Goal: Information Seeking & Learning: Learn about a topic

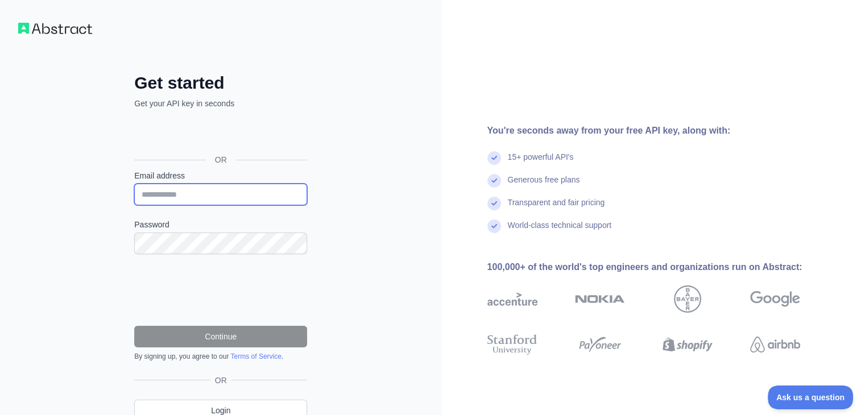
click at [196, 196] on input "Email address" at bounding box center [220, 195] width 173 height 22
click at [208, 195] on input "Email address" at bounding box center [220, 195] width 173 height 22
type input "**********"
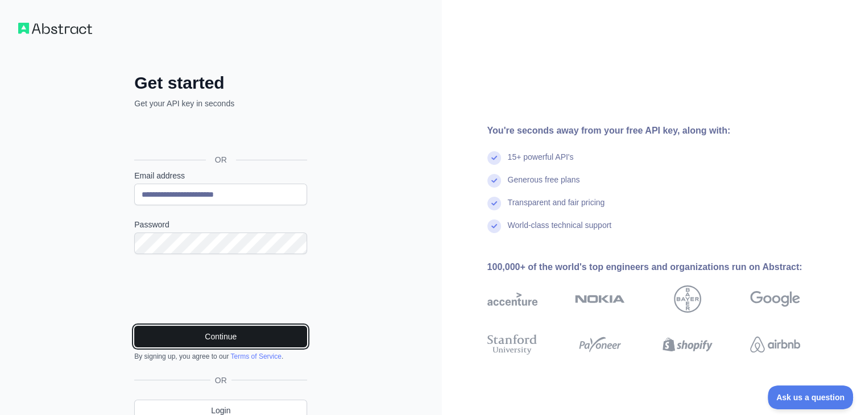
click at [201, 331] on button "Continue" at bounding box center [220, 337] width 173 height 22
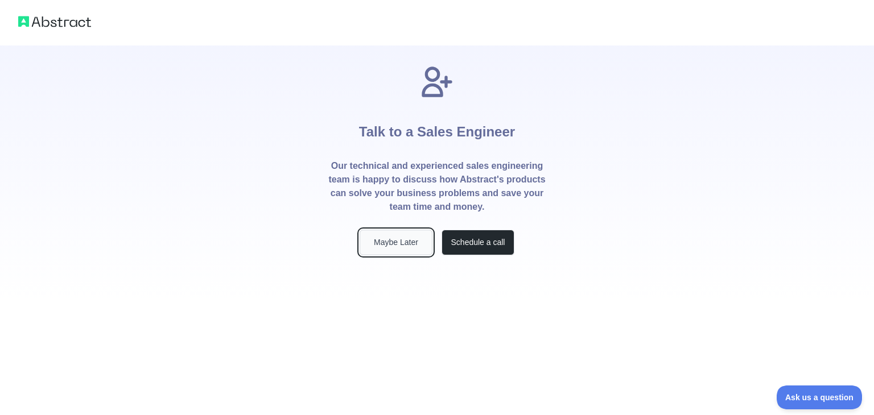
click at [416, 240] on button "Maybe Later" at bounding box center [396, 243] width 73 height 26
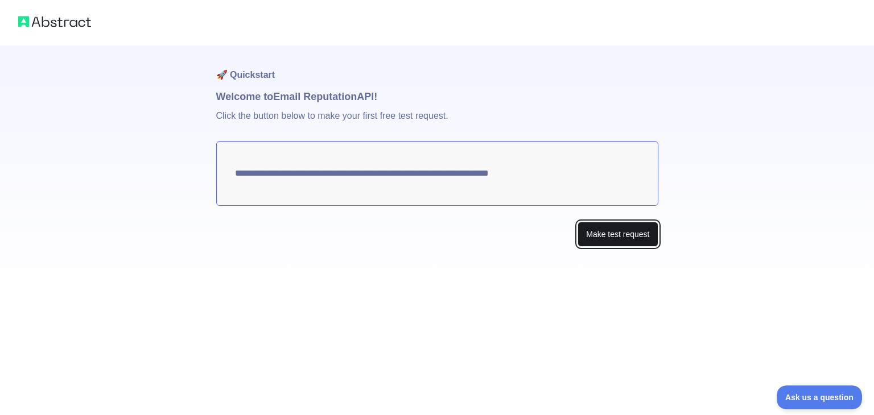
click at [605, 232] on button "Make test request" at bounding box center [618, 235] width 80 height 26
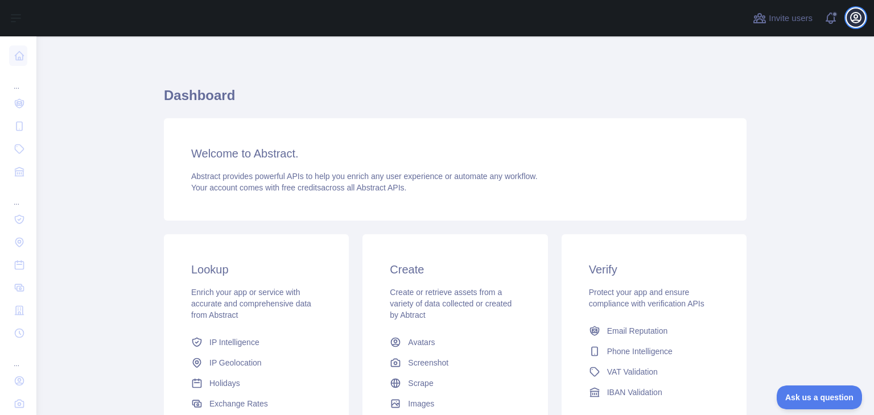
click at [864, 19] on button "Open user menu" at bounding box center [856, 18] width 18 height 18
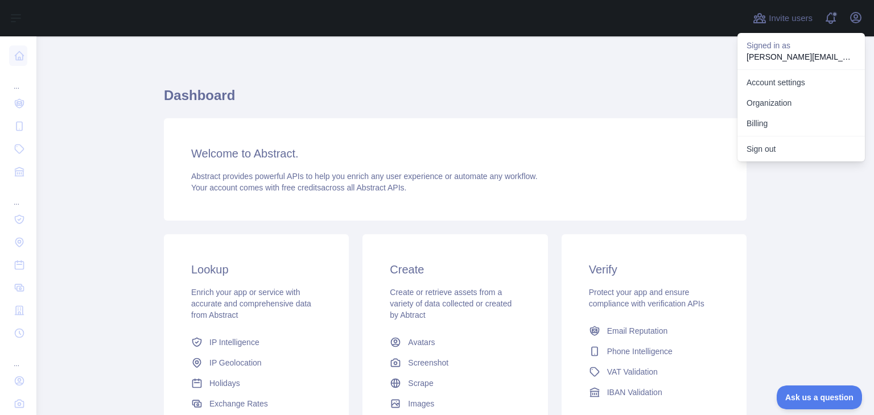
click at [768, 189] on main "Dashboard Welcome to Abstract. Abstract provides powerful APIs to help you enri…" at bounding box center [455, 225] width 838 height 379
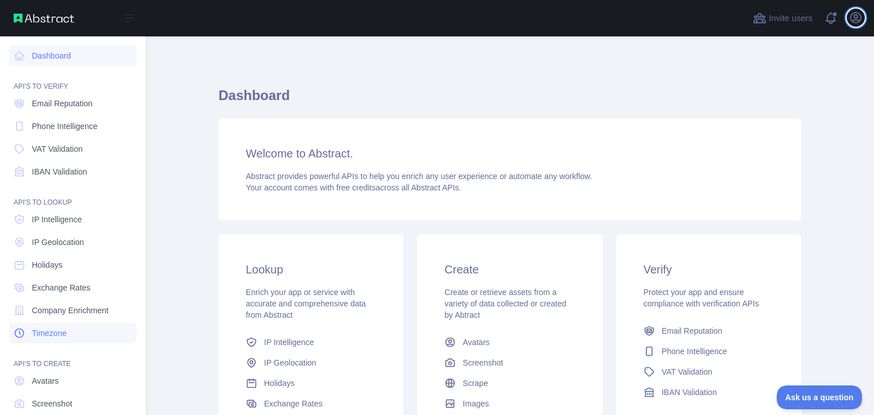
scroll to position [63, 0]
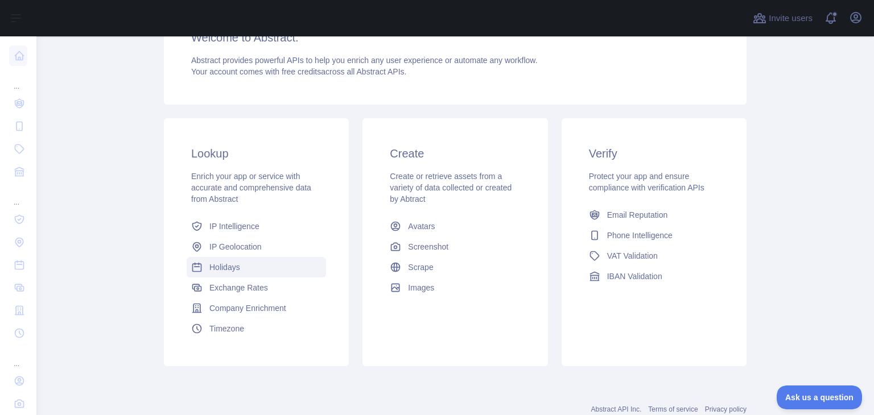
scroll to position [151, 0]
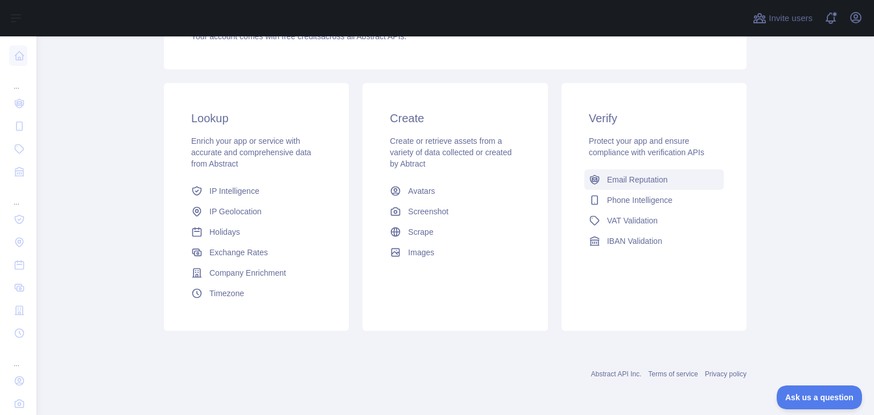
click at [607, 185] on span "Email Reputation" at bounding box center [637, 179] width 61 height 11
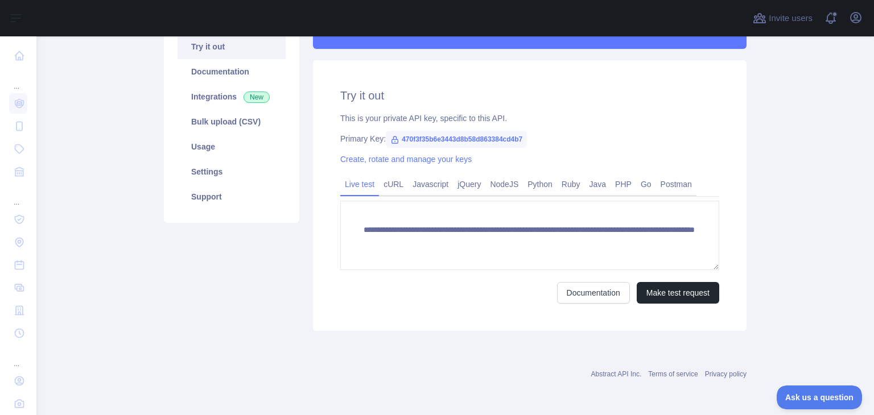
scroll to position [125, 0]
click at [408, 183] on link "Javascript" at bounding box center [430, 185] width 45 height 18
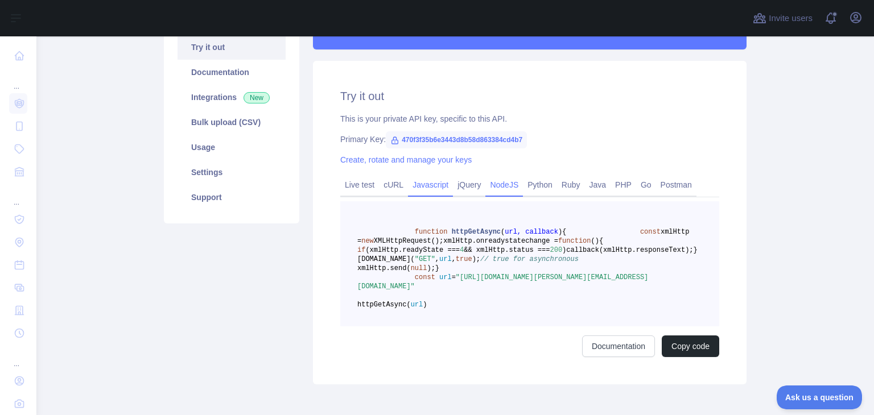
click at [491, 188] on link "NodeJS" at bounding box center [504, 185] width 38 height 18
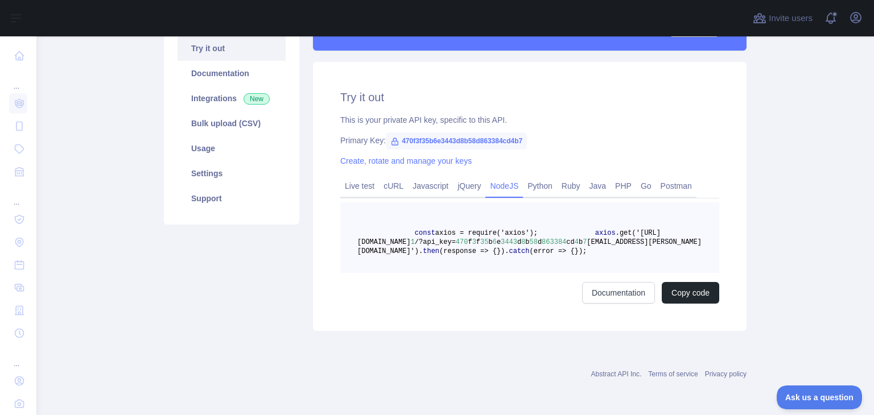
scroll to position [38, 0]
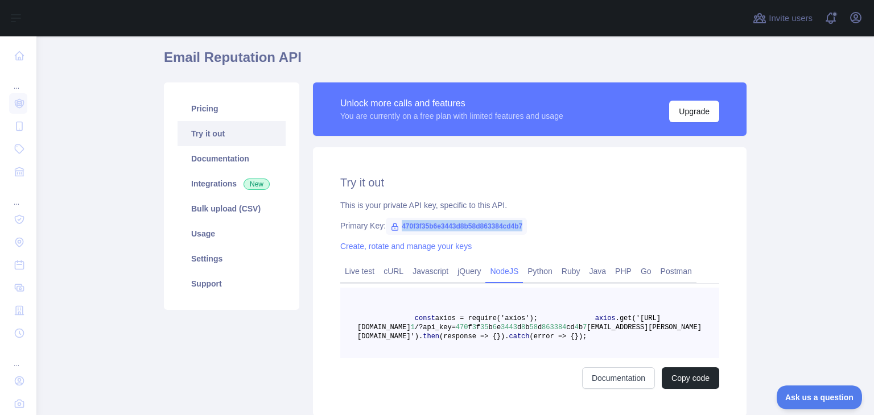
drag, startPoint x: 394, startPoint y: 224, endPoint x: 518, endPoint y: 222, distance: 124.6
click at [518, 222] on span "470f3f35b6e3443d8b58d863384cd4b7" at bounding box center [456, 226] width 141 height 17
click at [584, 226] on div "Primary Key: 470f3f35b6e3443d8b58d863384cd4b7" at bounding box center [529, 225] width 379 height 11
click at [358, 269] on link "Live test" at bounding box center [359, 271] width 39 height 18
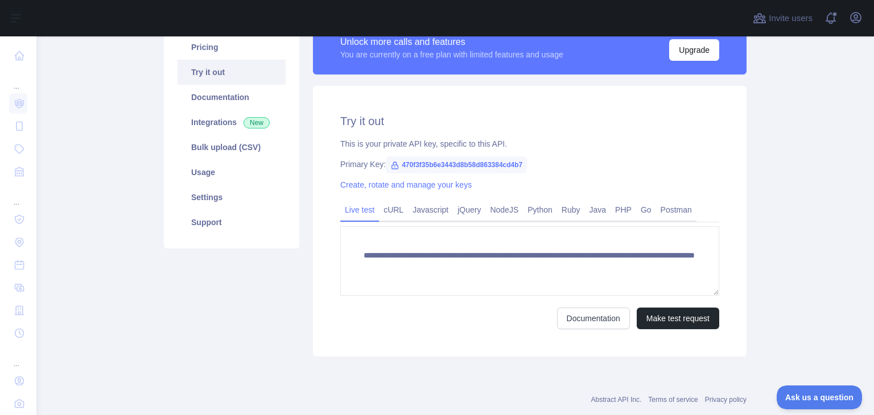
scroll to position [101, 0]
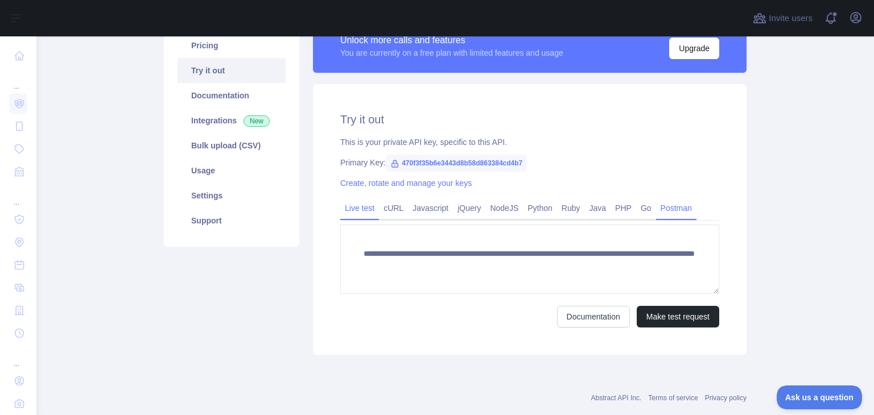
click at [667, 208] on link "Postman" at bounding box center [676, 208] width 40 height 18
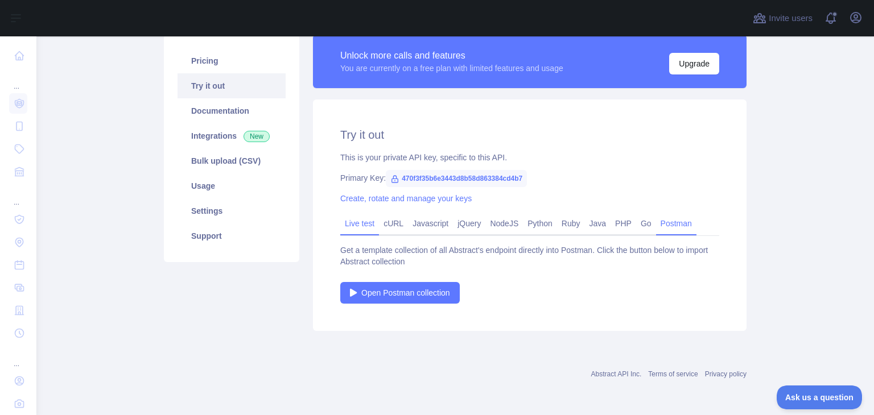
click at [341, 228] on link "Live test" at bounding box center [359, 224] width 39 height 18
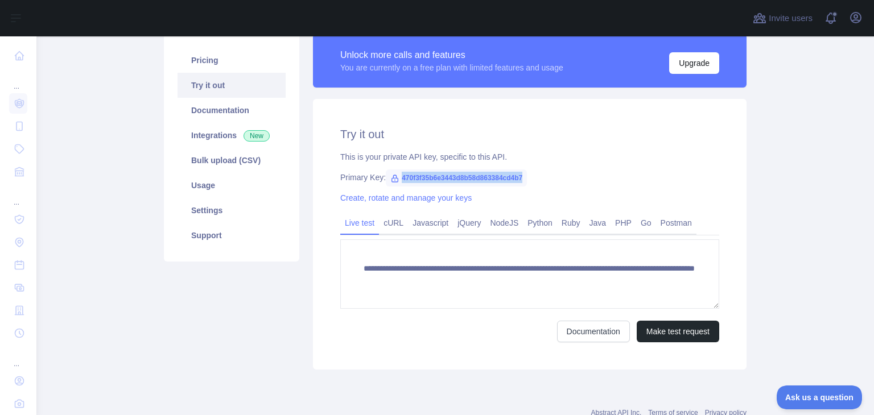
drag, startPoint x: 518, startPoint y: 175, endPoint x: 394, endPoint y: 183, distance: 124.9
click at [394, 183] on span "470f3f35b6e3443d8b58d863384cd4b7" at bounding box center [456, 178] width 141 height 17
copy span "470f3f35b6e3443d8b58d863384cd4b7"
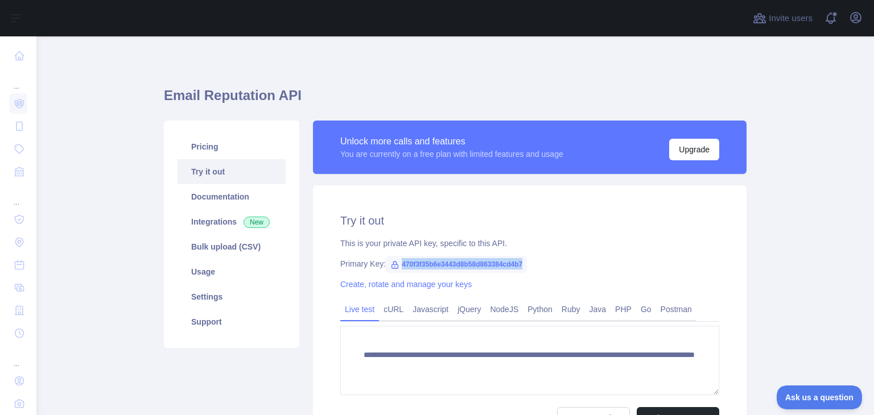
scroll to position [0, 0]
click at [215, 139] on link "Pricing" at bounding box center [232, 146] width 108 height 25
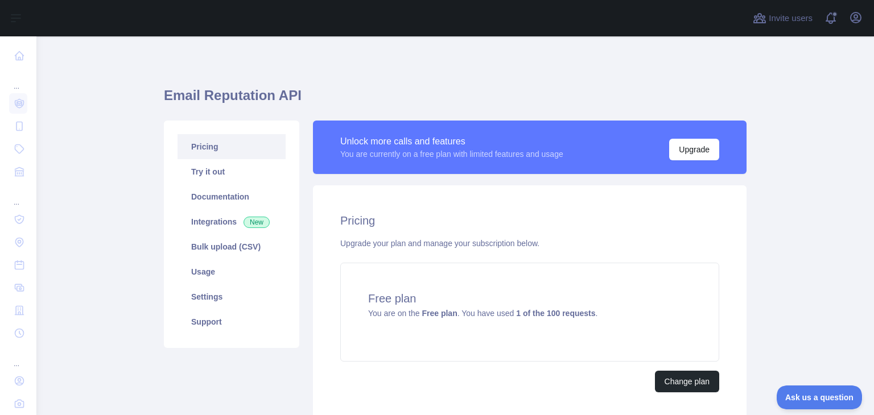
scroll to position [88, 0]
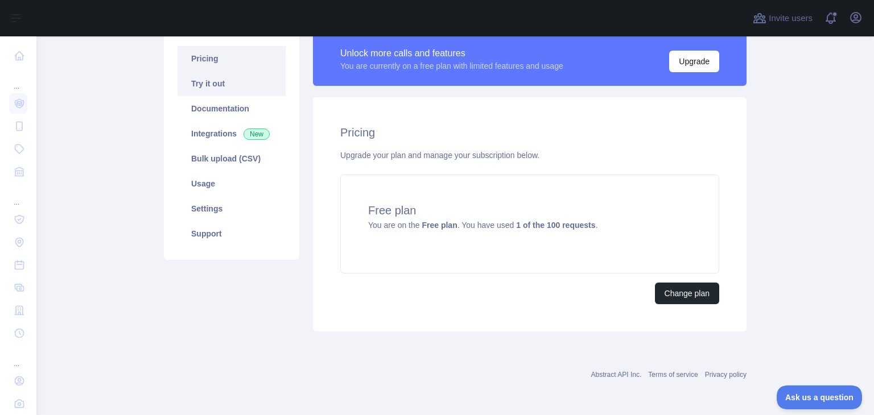
click at [213, 88] on link "Try it out" at bounding box center [232, 83] width 108 height 25
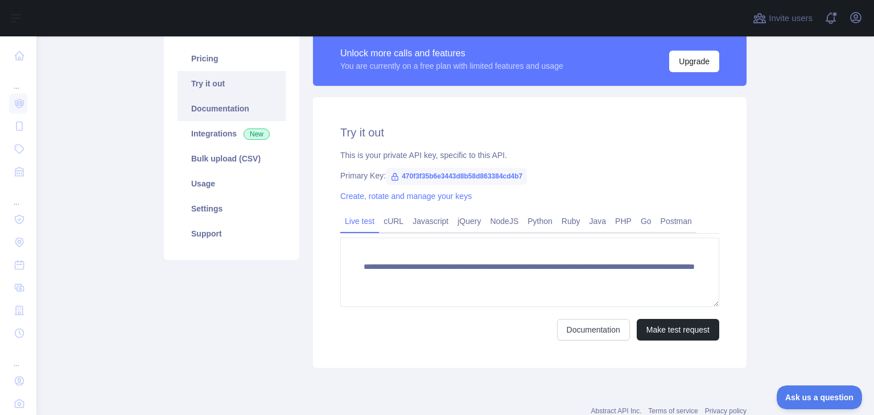
click at [197, 115] on link "Documentation" at bounding box center [232, 108] width 108 height 25
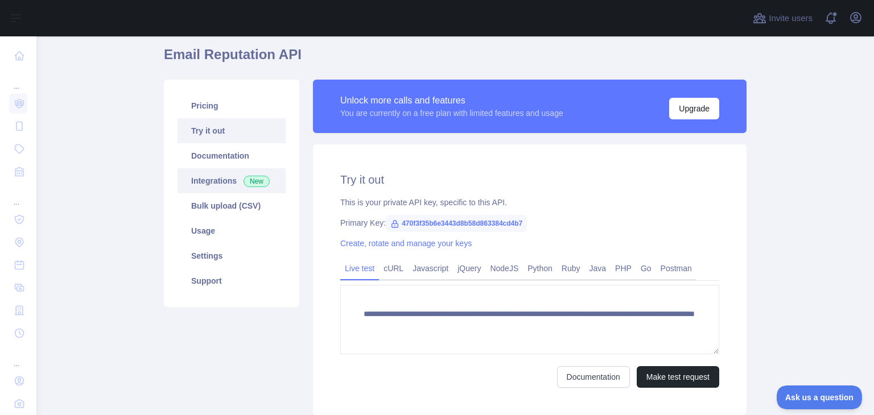
click at [212, 188] on link "Integrations New" at bounding box center [232, 180] width 108 height 25
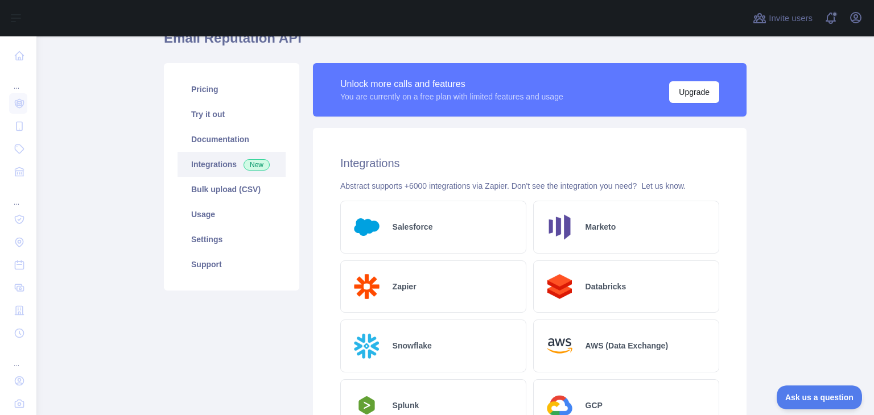
scroll to position [53, 0]
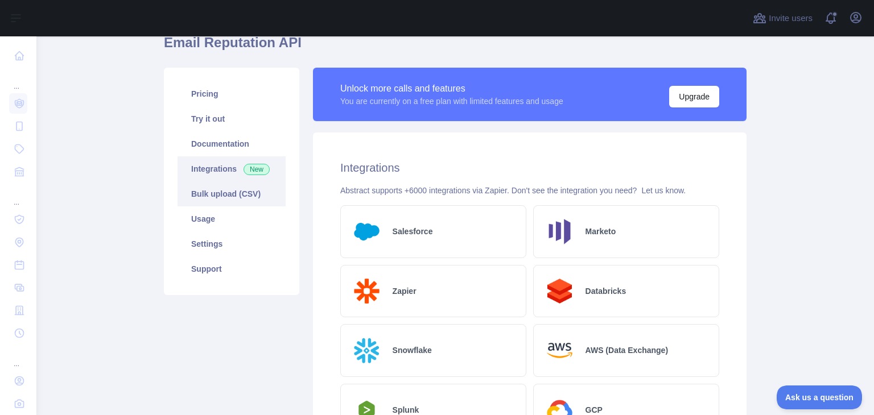
click at [205, 199] on link "Bulk upload (CSV)" at bounding box center [232, 194] width 108 height 25
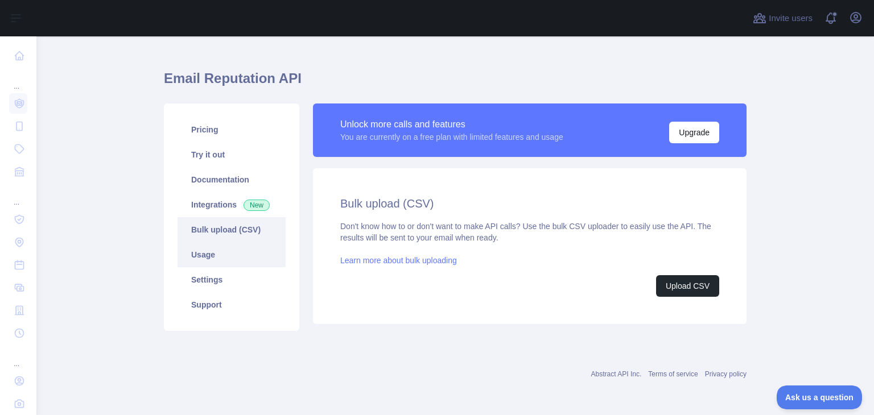
click at [207, 259] on link "Usage" at bounding box center [232, 254] width 108 height 25
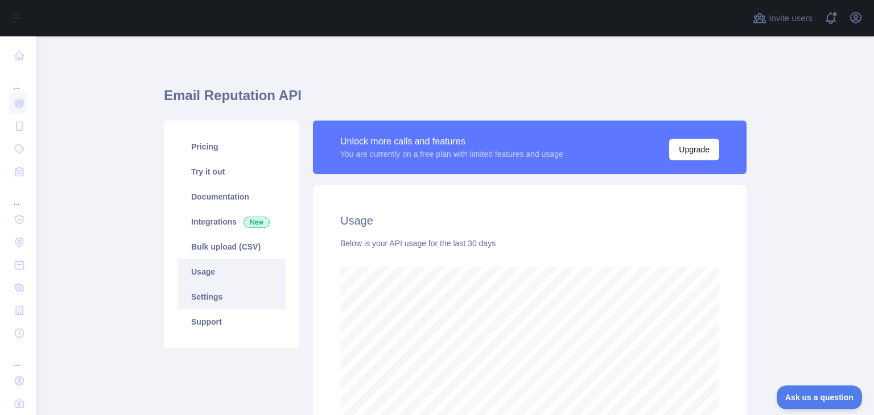
click at [225, 306] on link "Settings" at bounding box center [232, 296] width 108 height 25
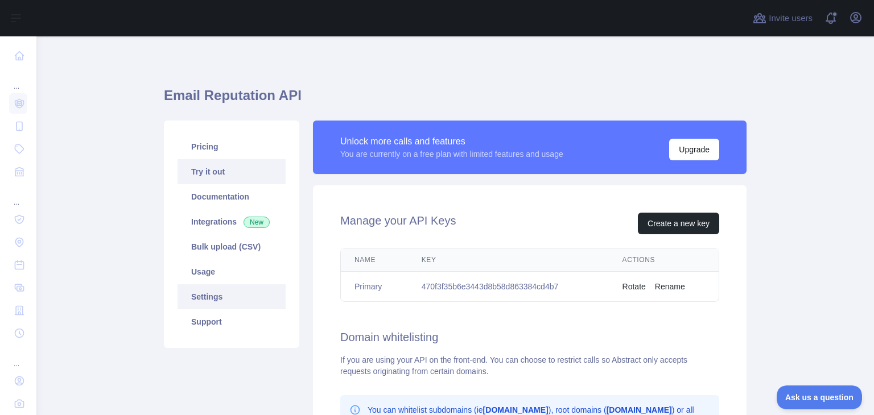
click at [218, 167] on link "Try it out" at bounding box center [232, 171] width 108 height 25
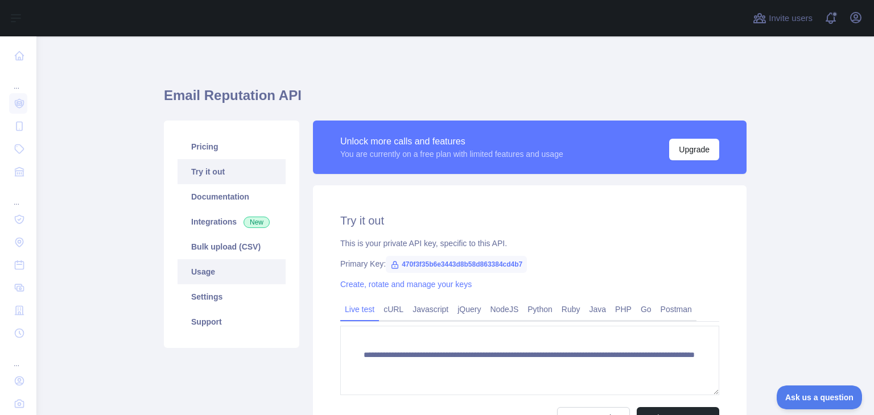
click at [218, 276] on link "Usage" at bounding box center [232, 271] width 108 height 25
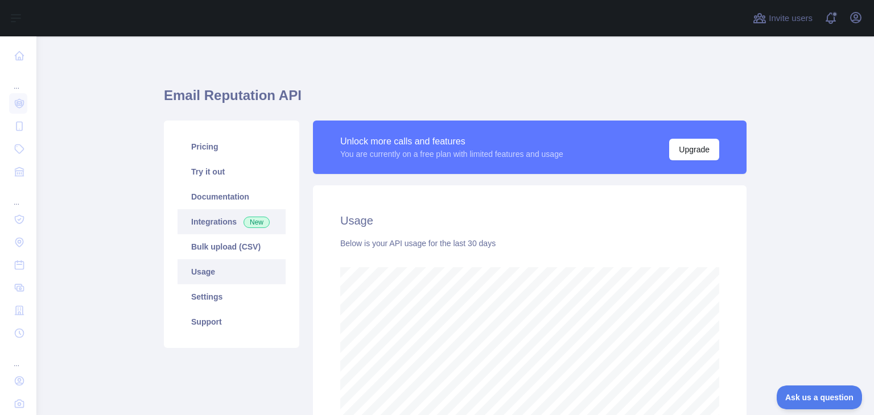
click at [222, 213] on link "Integrations New" at bounding box center [232, 221] width 108 height 25
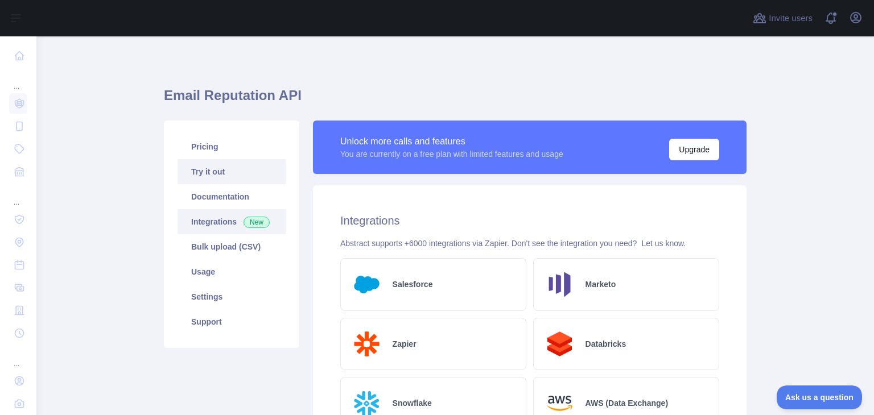
click at [202, 165] on link "Try it out" at bounding box center [232, 171] width 108 height 25
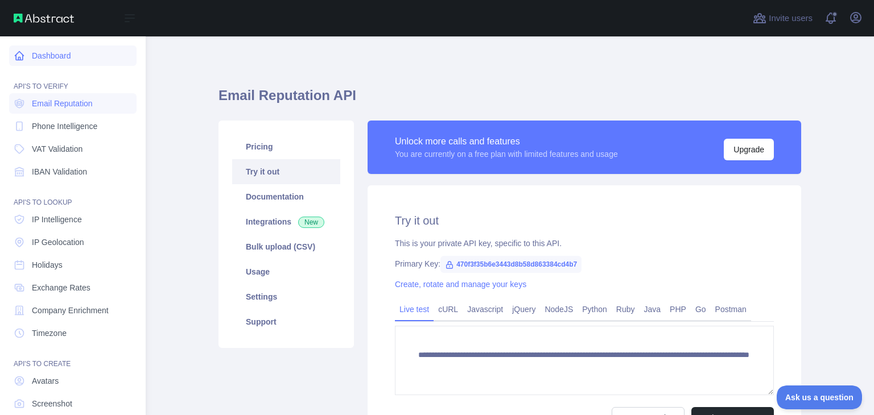
click at [39, 52] on link "Dashboard" at bounding box center [72, 56] width 127 height 20
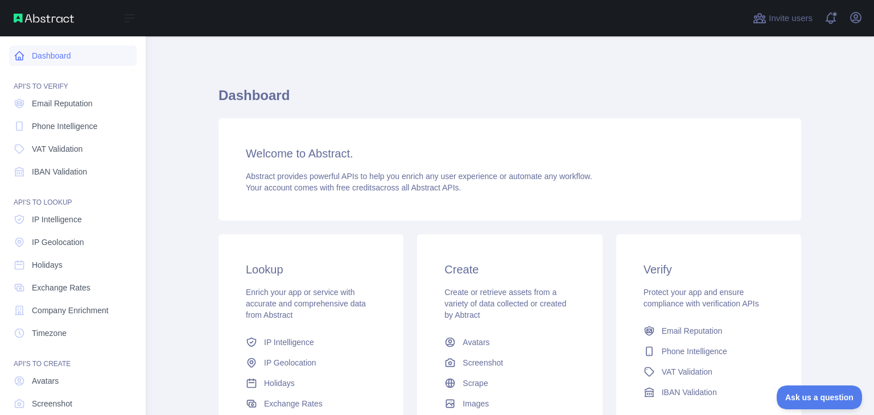
click at [39, 52] on link "Dashboard" at bounding box center [72, 56] width 127 height 20
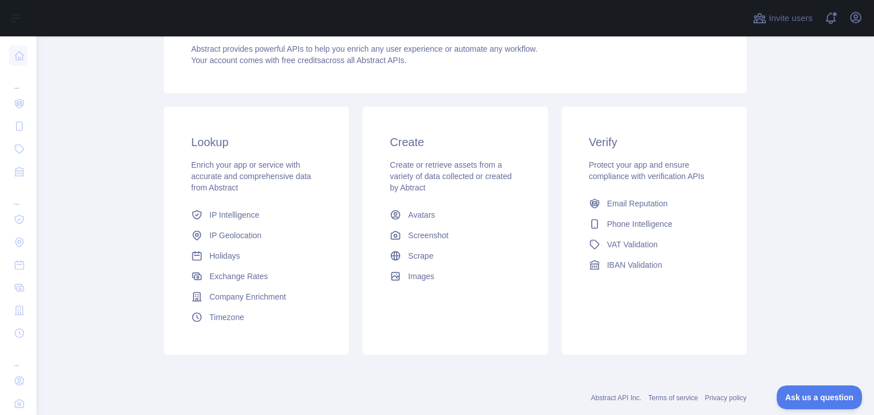
scroll to position [130, 0]
click at [642, 196] on span "Email Reputation" at bounding box center [637, 201] width 61 height 11
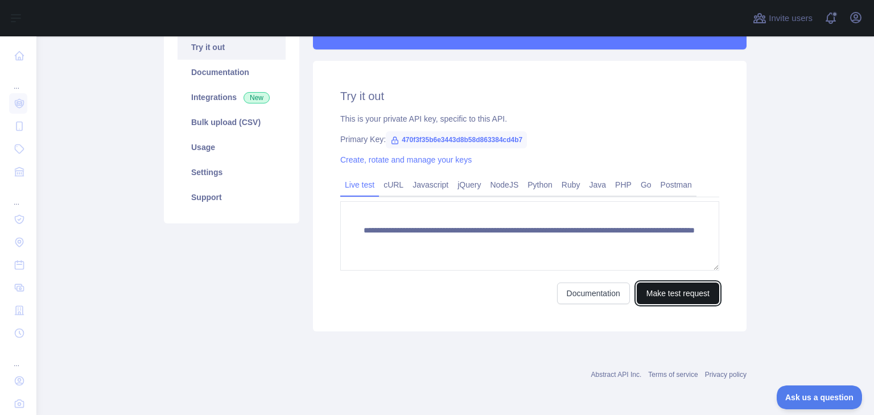
click at [662, 288] on button "Make test request" at bounding box center [678, 294] width 83 height 22
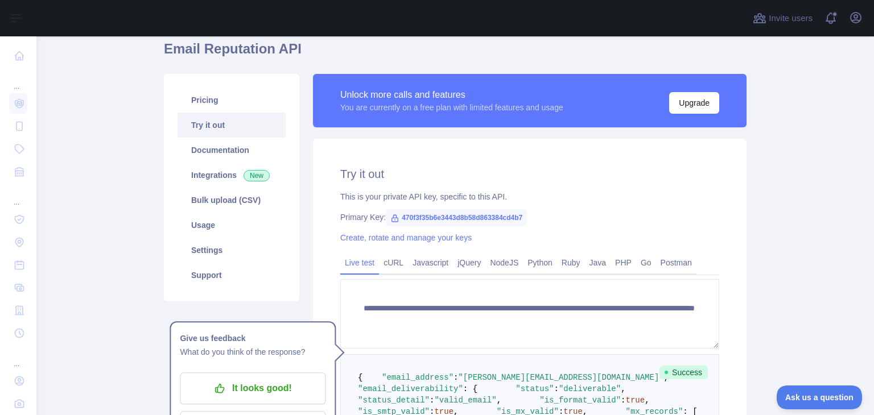
scroll to position [3, 0]
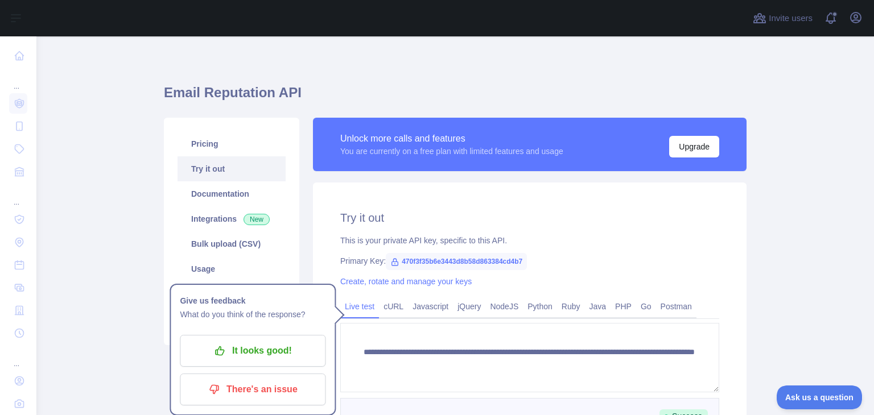
click at [113, 227] on main "**********" at bounding box center [455, 225] width 838 height 379
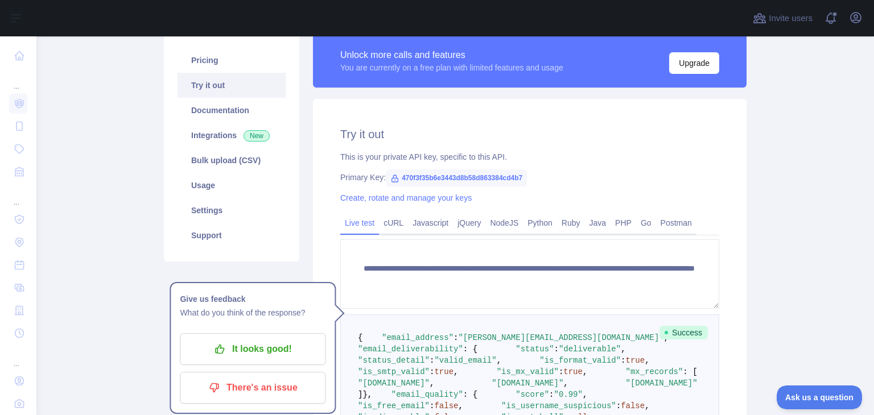
scroll to position [86, 0]
drag, startPoint x: 518, startPoint y: 179, endPoint x: 393, endPoint y: 187, distance: 126.0
click at [393, 187] on span "470f3f35b6e3443d8b58d863384cd4b7" at bounding box center [456, 178] width 141 height 17
copy span "470f3f35b6e3443d8b58d863384cd4b7"
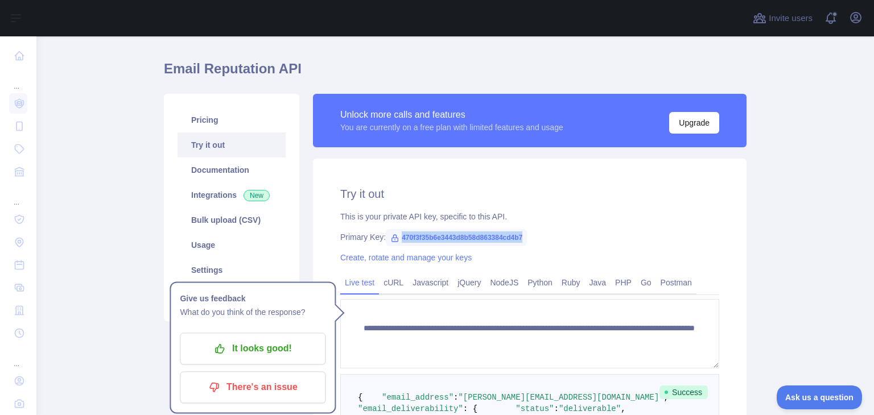
scroll to position [27, 0]
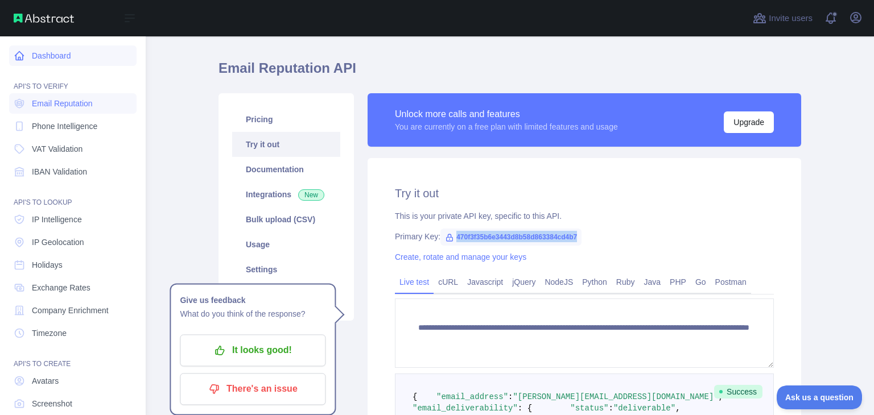
click at [13, 56] on link "Dashboard" at bounding box center [72, 56] width 127 height 20
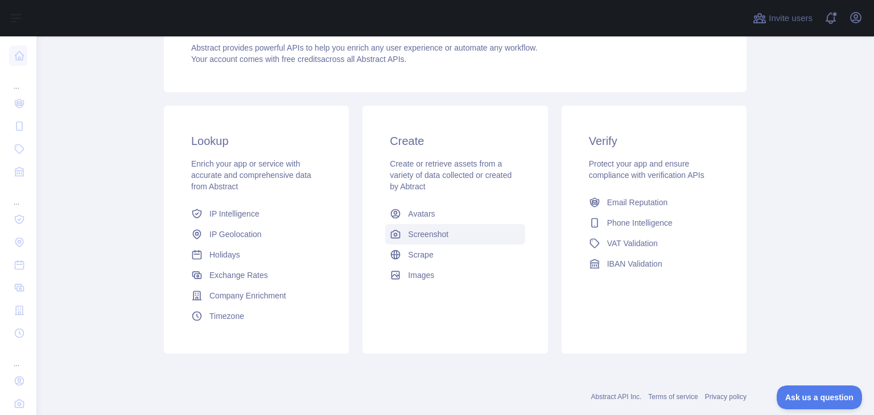
scroll to position [130, 0]
click at [622, 194] on link "Email Reputation" at bounding box center [653, 201] width 139 height 20
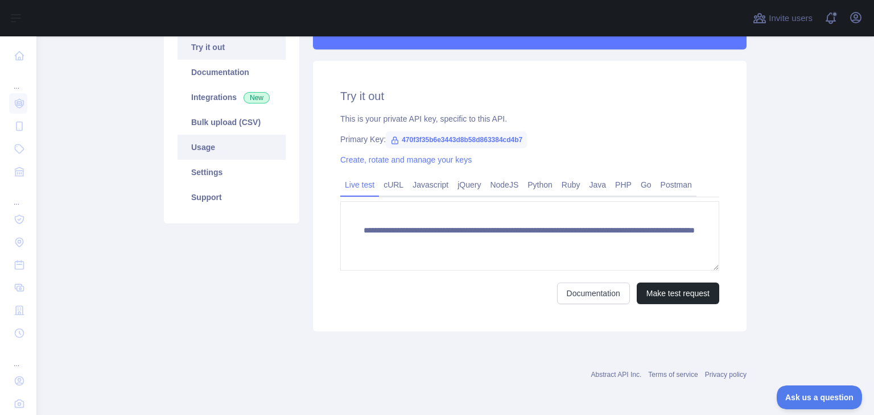
scroll to position [110, 0]
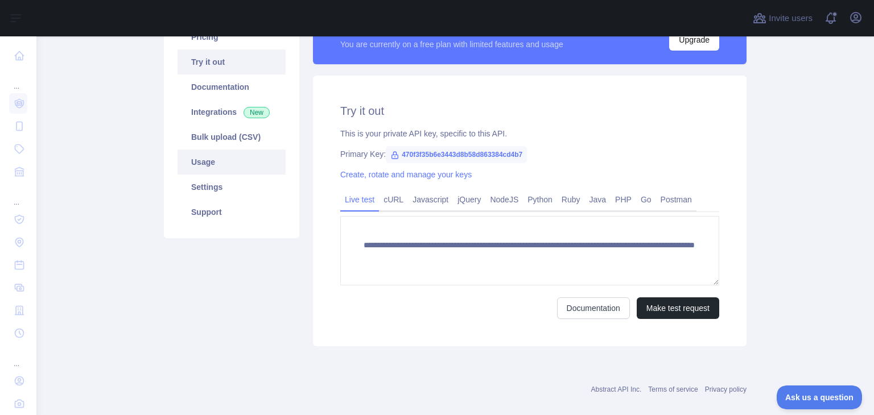
click at [205, 151] on link "Usage" at bounding box center [232, 162] width 108 height 25
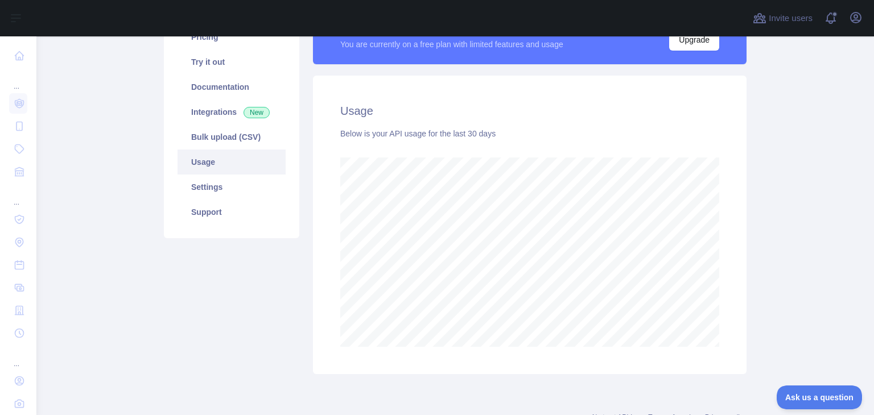
scroll to position [378, 828]
click at [205, 191] on link "Settings" at bounding box center [232, 187] width 108 height 25
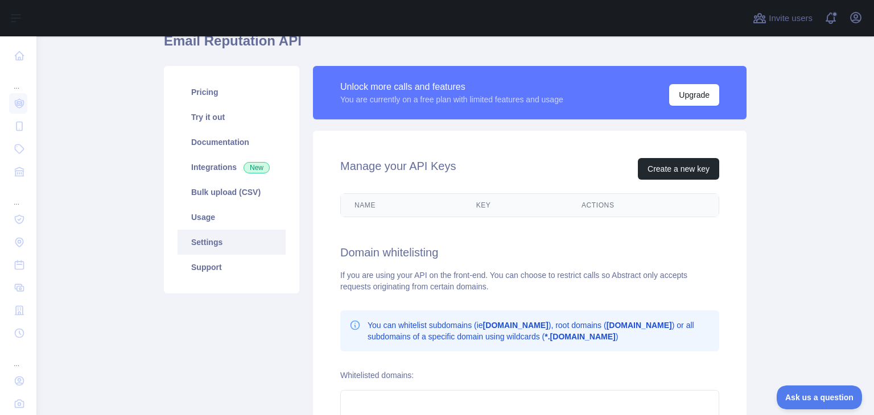
scroll to position [54, 0]
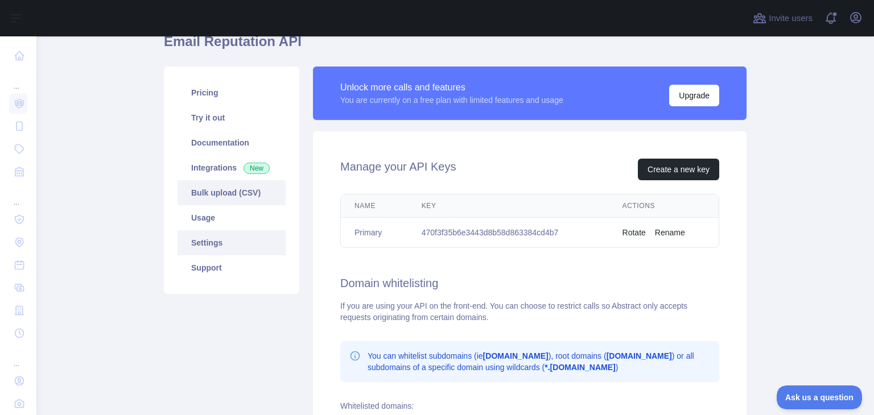
click at [216, 189] on link "Bulk upload (CSV)" at bounding box center [232, 192] width 108 height 25
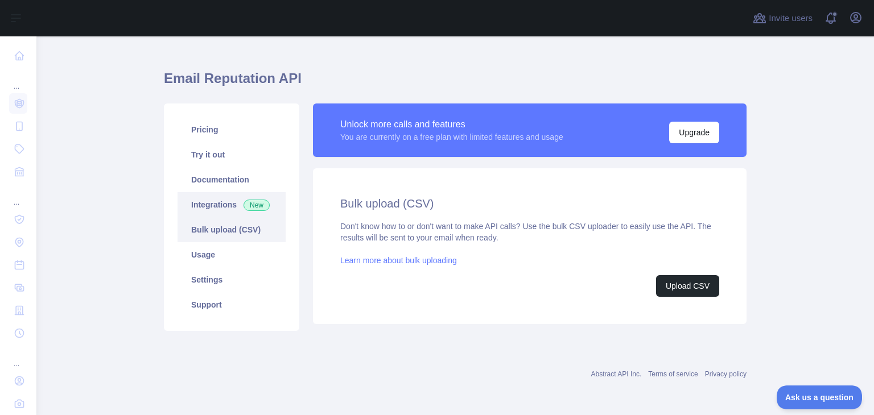
click at [209, 207] on link "Integrations New" at bounding box center [232, 204] width 108 height 25
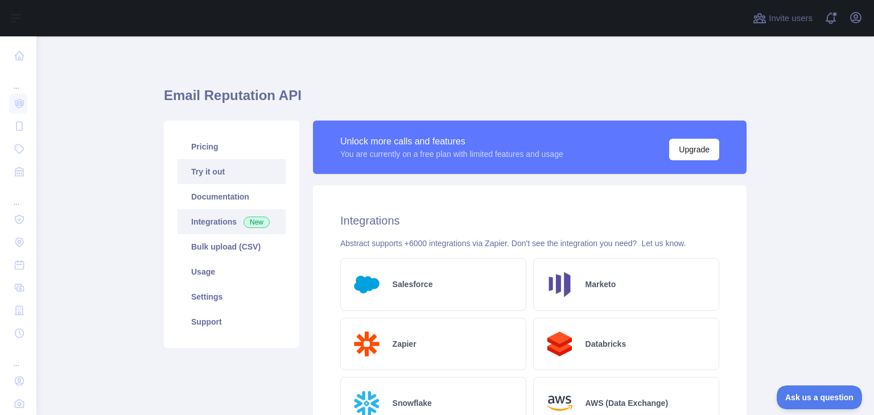
click at [214, 176] on link "Try it out" at bounding box center [232, 171] width 108 height 25
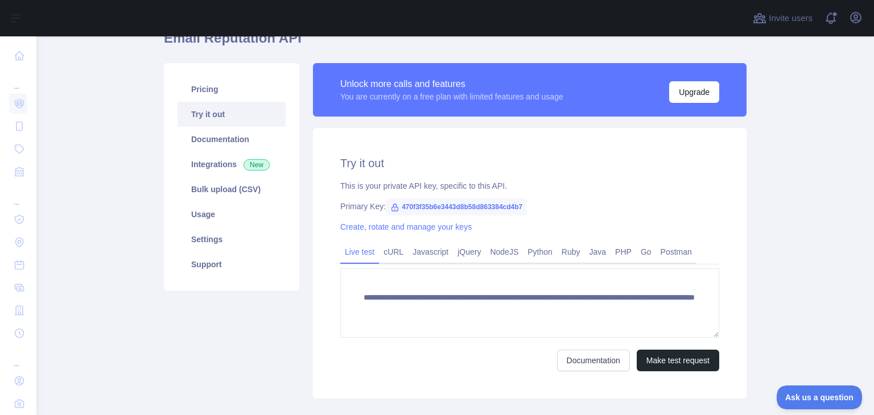
scroll to position [48, 0]
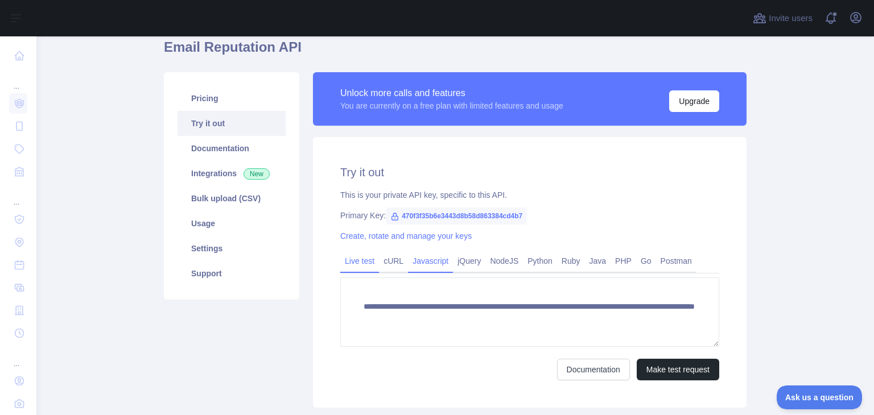
click at [408, 260] on link "Javascript" at bounding box center [430, 261] width 45 height 18
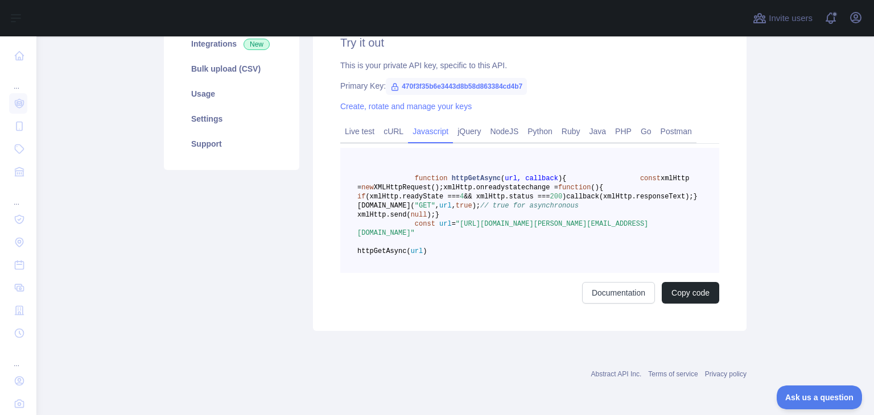
scroll to position [224, 0]
click at [489, 122] on link "NodeJS" at bounding box center [504, 131] width 38 height 18
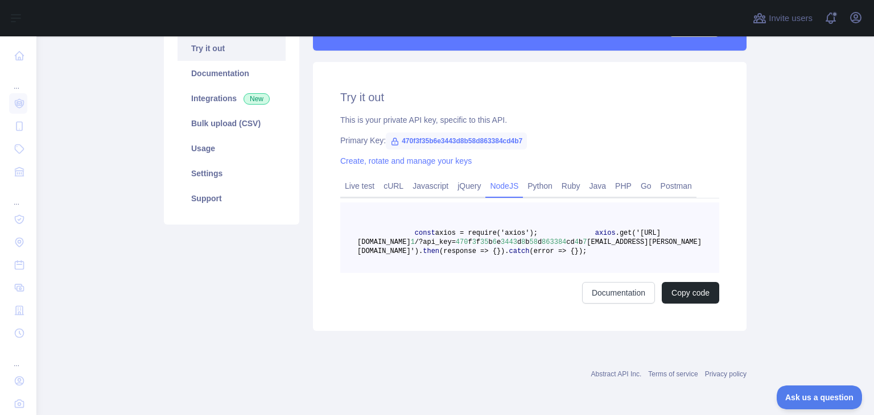
scroll to position [0, 0]
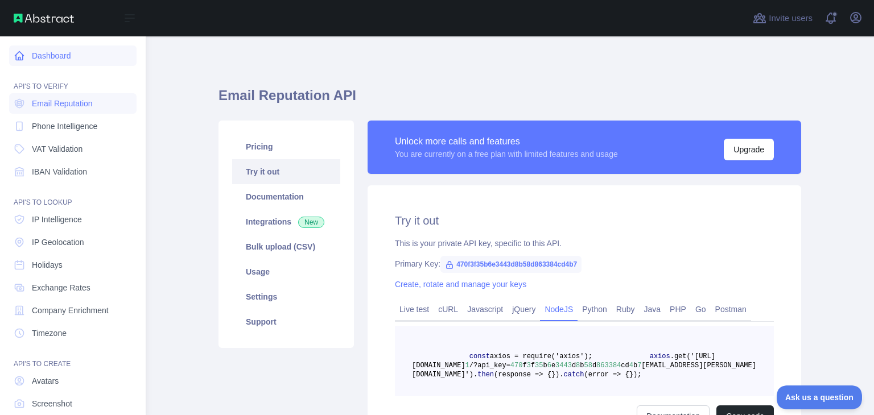
click at [30, 53] on link "Dashboard" at bounding box center [72, 56] width 127 height 20
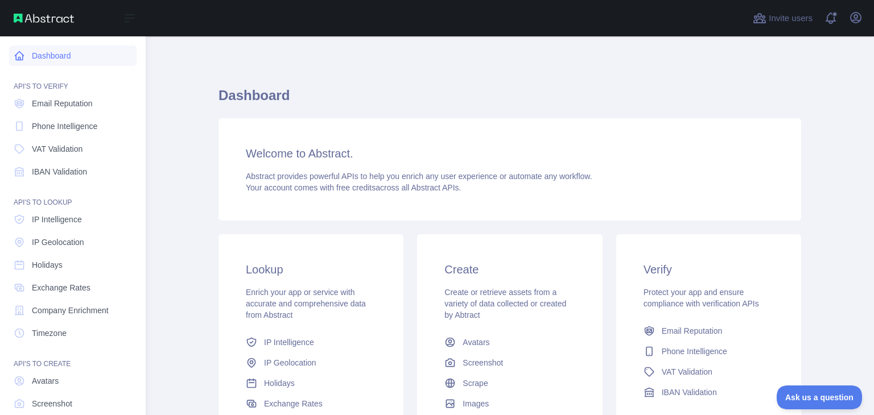
click at [30, 53] on link "Dashboard" at bounding box center [72, 56] width 127 height 20
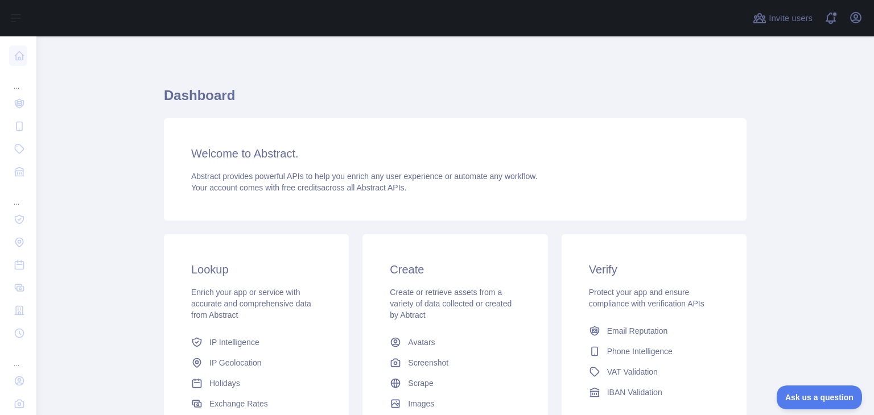
click at [259, 188] on span "Your account comes with free credits across all Abstract APIs." at bounding box center [298, 187] width 215 height 9
click at [852, 20] on icon "button" at bounding box center [856, 18] width 14 height 14
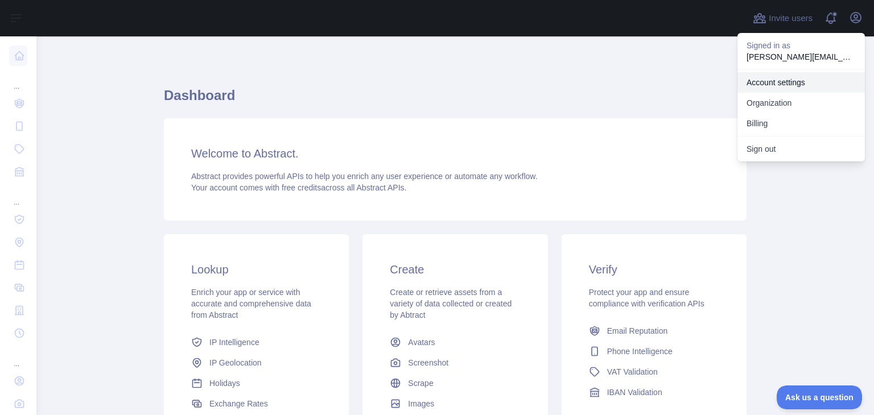
click at [792, 85] on link "Account settings" at bounding box center [800, 82] width 127 height 20
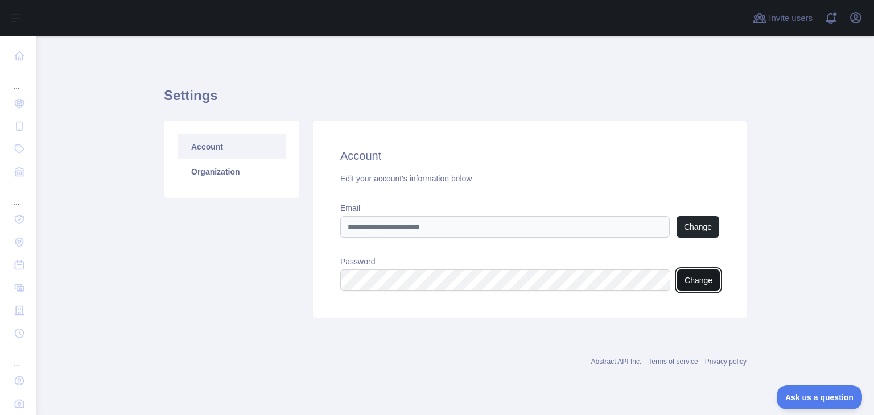
click at [696, 279] on button "Change" at bounding box center [698, 281] width 43 height 22
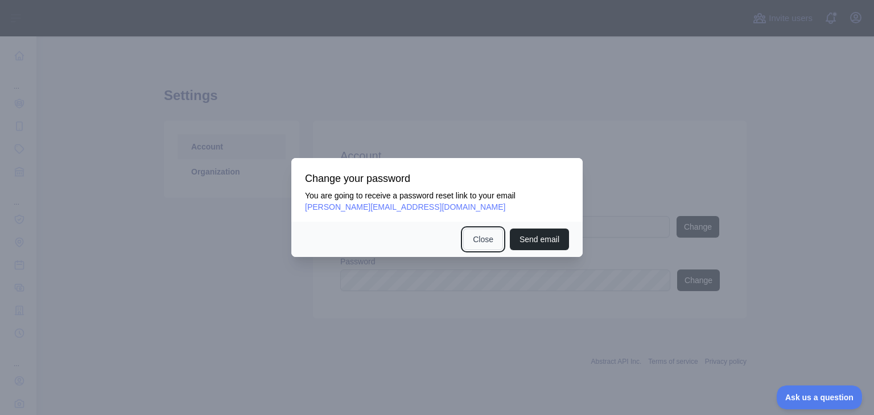
click at [487, 242] on button "Close" at bounding box center [483, 240] width 40 height 22
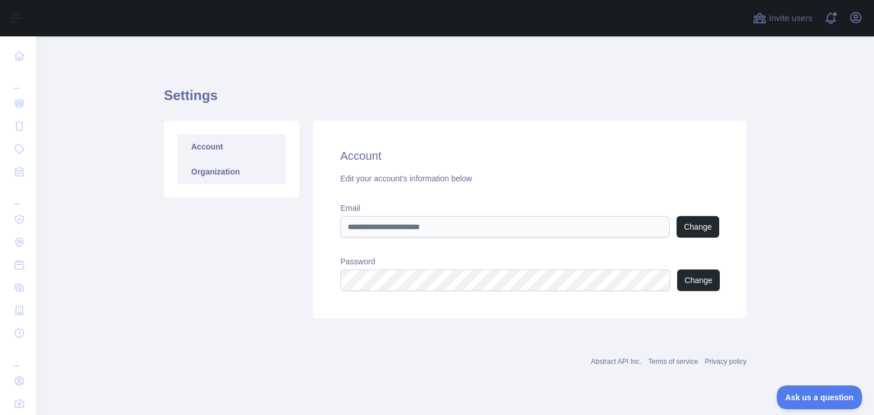
click at [189, 171] on link "Organization" at bounding box center [232, 171] width 108 height 25
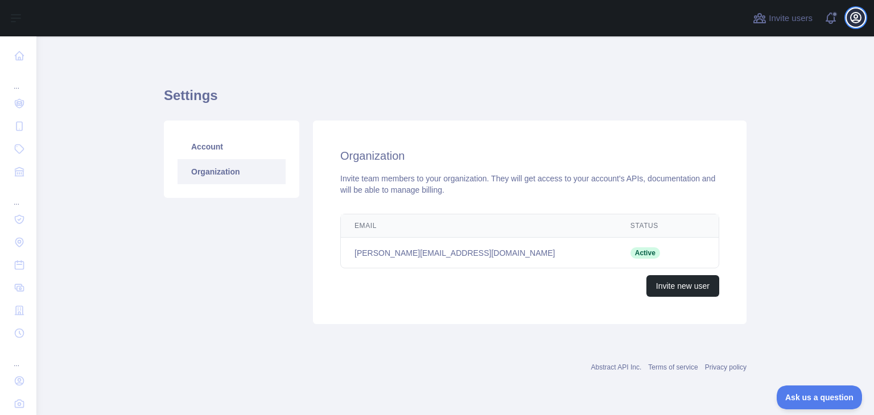
click at [853, 19] on icon "button" at bounding box center [856, 18] width 10 height 10
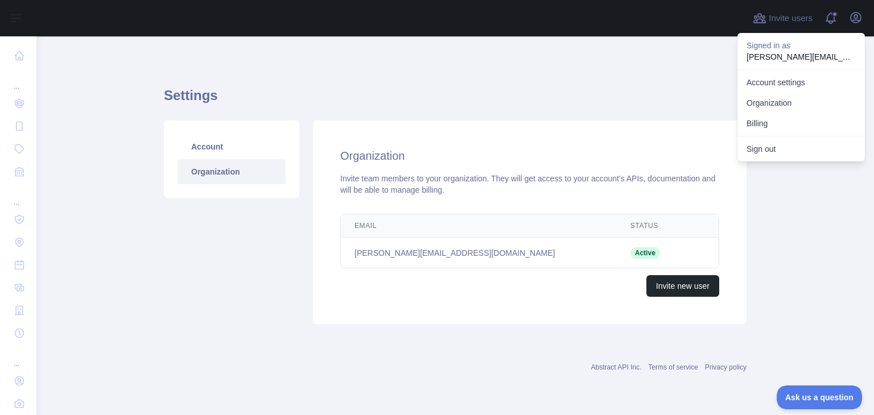
click at [815, 205] on main "Settings Account Organization Organization Invite team members to your organiza…" at bounding box center [455, 225] width 838 height 379
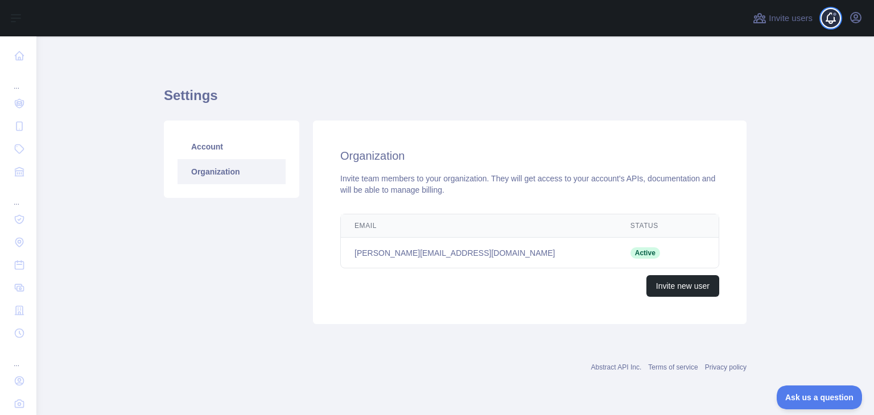
click at [828, 15] on span at bounding box center [835, 18] width 23 height 36
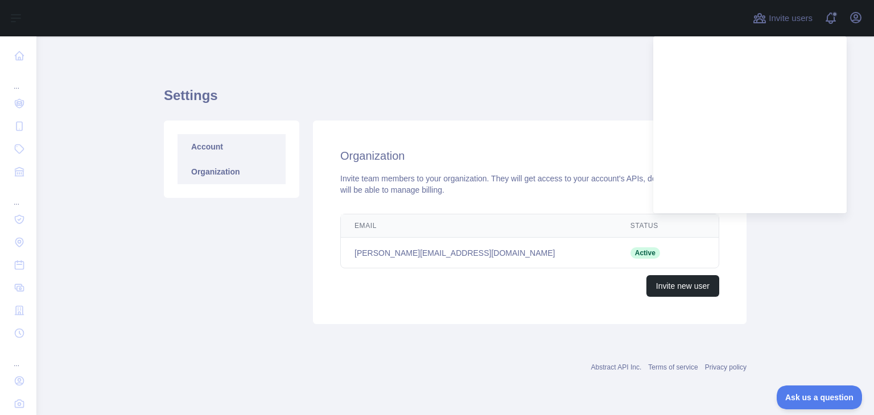
click at [212, 149] on link "Account" at bounding box center [232, 146] width 108 height 25
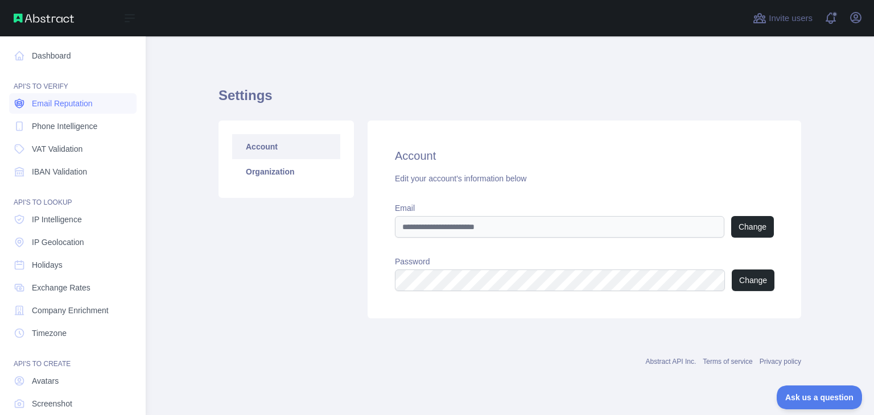
click at [60, 98] on span "Email Reputation" at bounding box center [62, 103] width 61 height 11
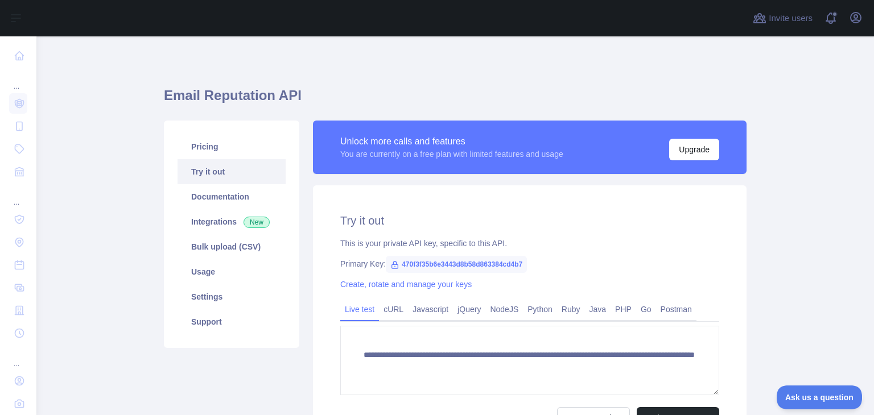
scroll to position [125, 0]
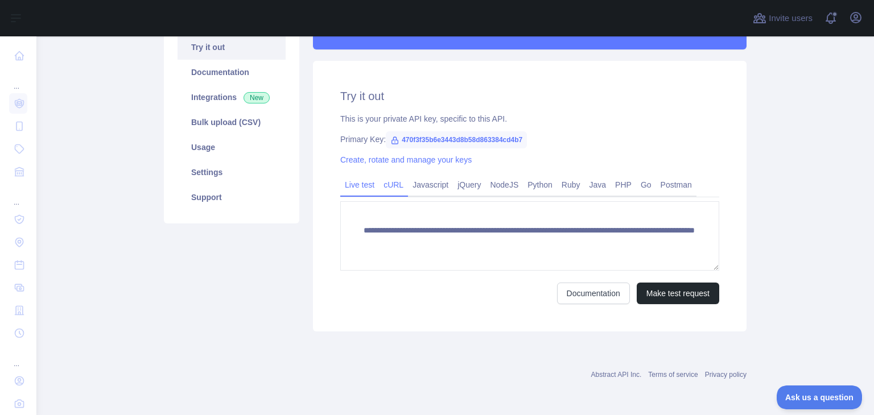
click at [381, 183] on link "cURL" at bounding box center [393, 185] width 29 height 18
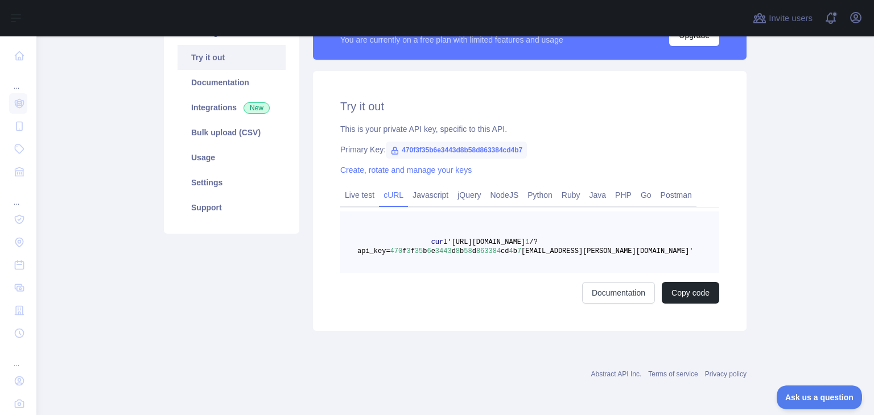
scroll to position [114, 0]
click at [416, 195] on link "Javascript" at bounding box center [430, 195] width 45 height 18
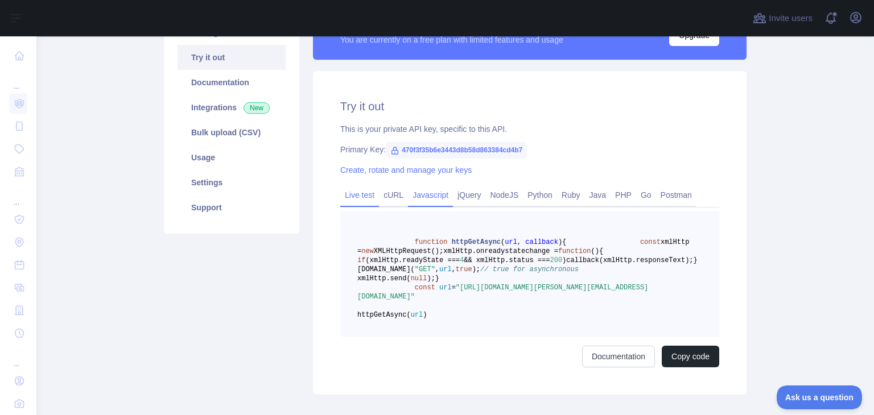
click at [349, 200] on link "Live test" at bounding box center [359, 195] width 39 height 18
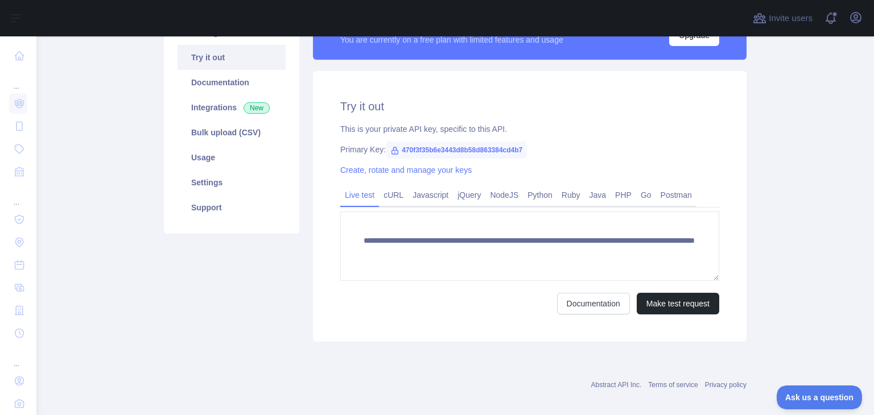
click at [188, 270] on div "Pricing Try it out Documentation Integrations New Bulk upload (CSV) Usage Setti…" at bounding box center [231, 174] width 149 height 336
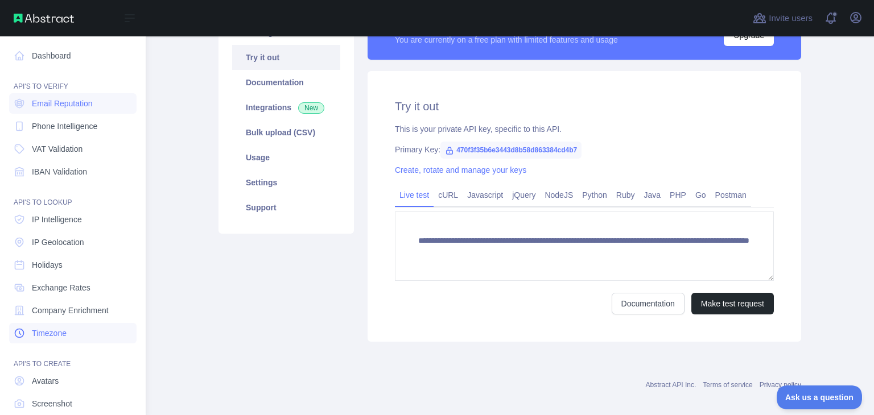
scroll to position [63, 0]
